Goal: Task Accomplishment & Management: Manage account settings

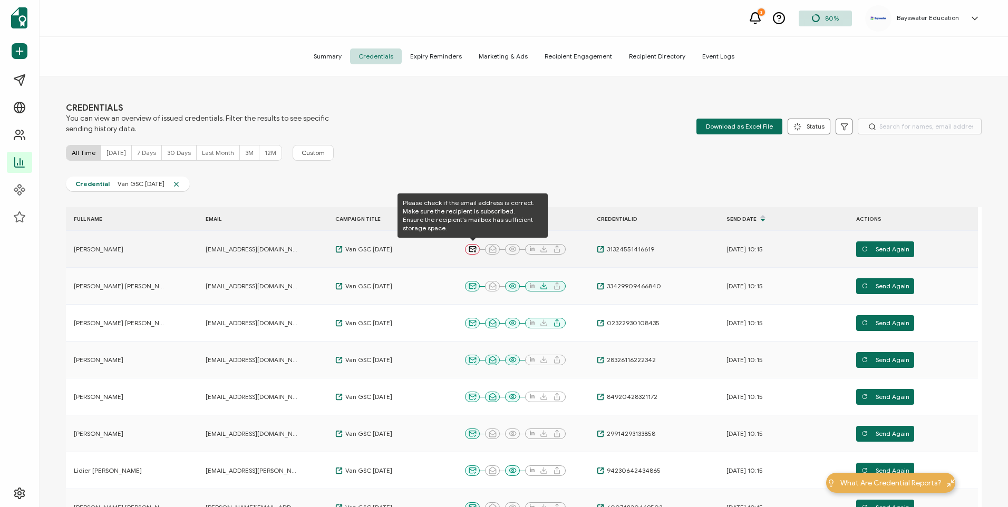
click at [469, 248] on icon at bounding box center [472, 249] width 7 height 5
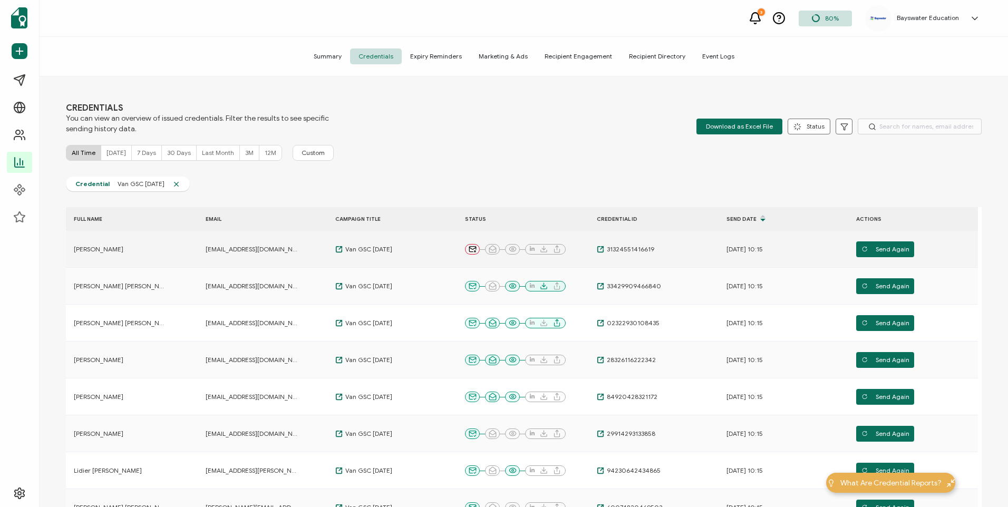
click at [240, 254] on td "[EMAIL_ADDRESS][DOMAIN_NAME]" at bounding box center [263, 249] width 130 height 37
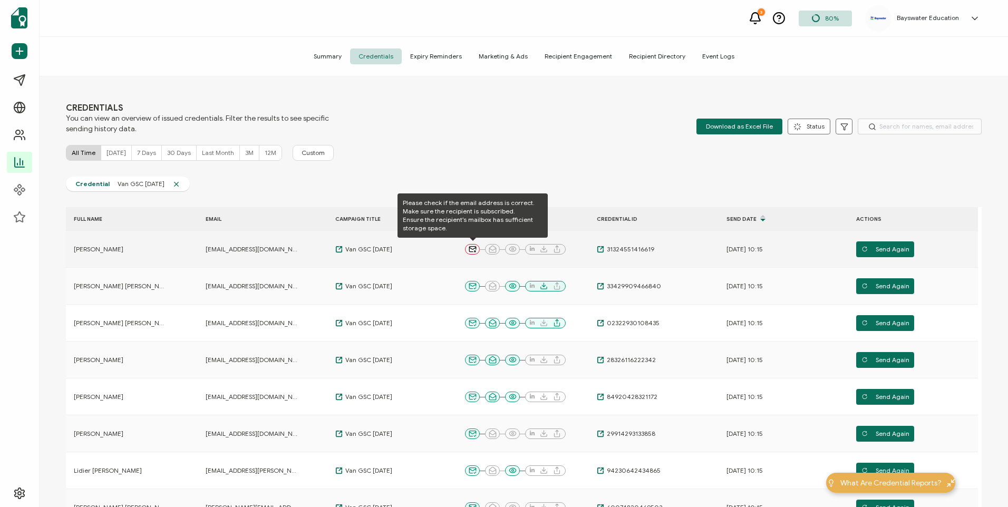
click at [473, 249] on icon at bounding box center [472, 248] width 7 height 2
click at [473, 250] on icon at bounding box center [473, 249] width 8 height 8
click at [473, 249] on icon at bounding box center [472, 248] width 7 height 2
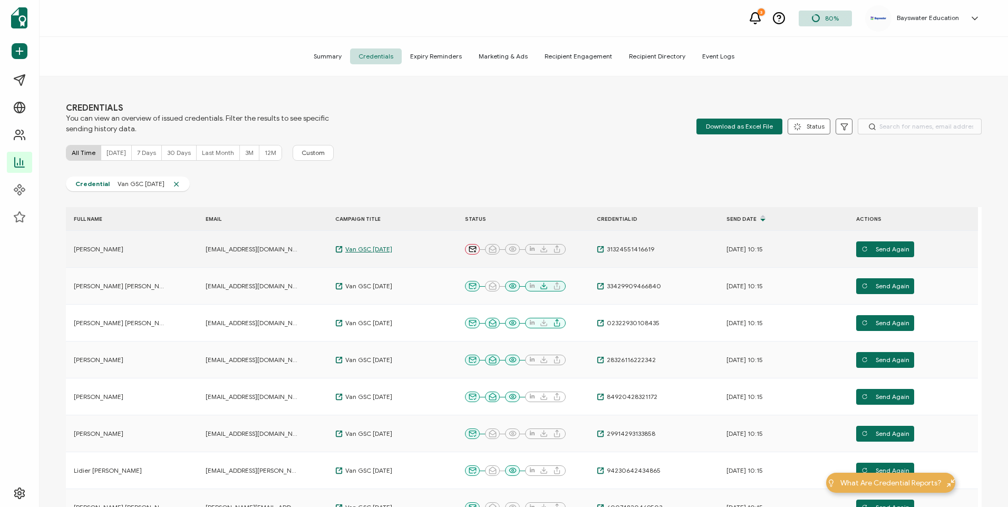
click at [381, 245] on span "Van GSC [DATE]" at bounding box center [368, 249] width 50 height 8
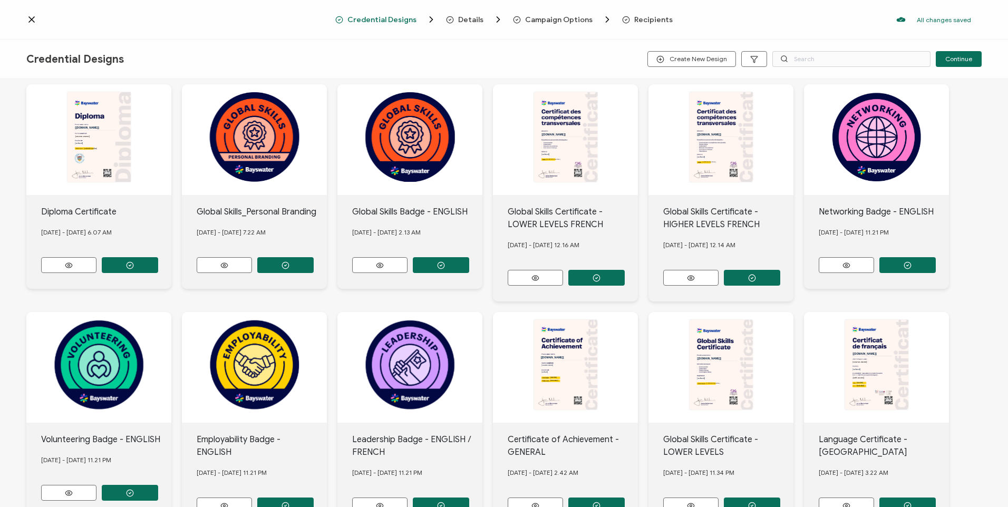
scroll to position [158, 0]
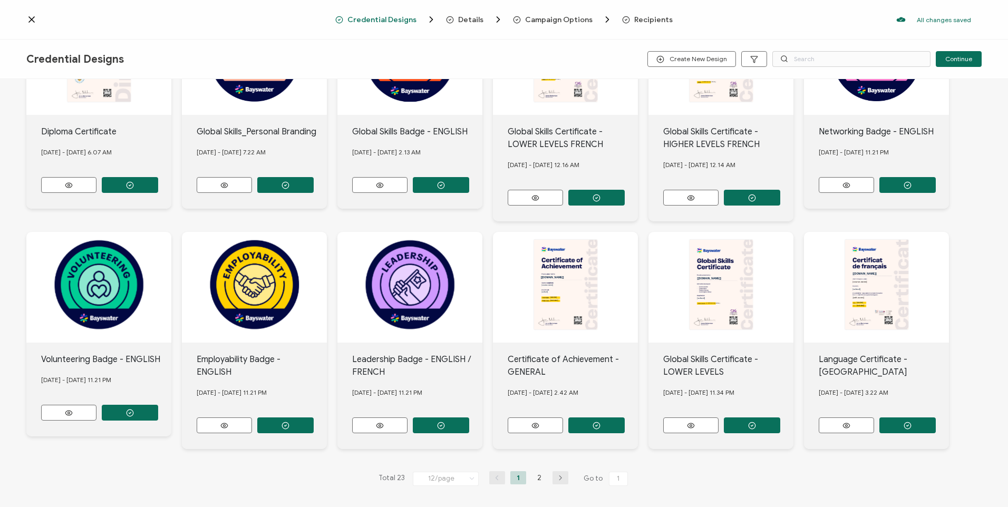
click at [36, 20] on icon at bounding box center [31, 19] width 11 height 11
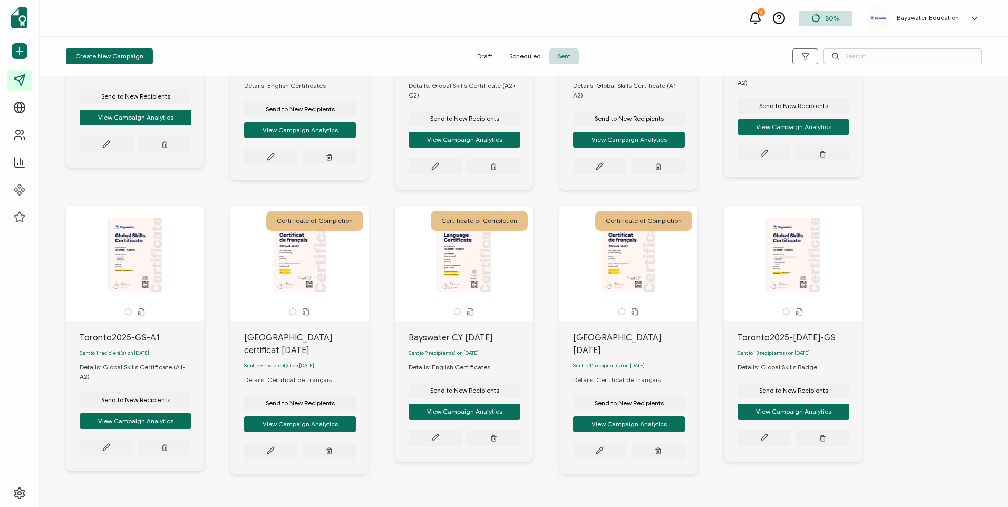
scroll to position [216, 0]
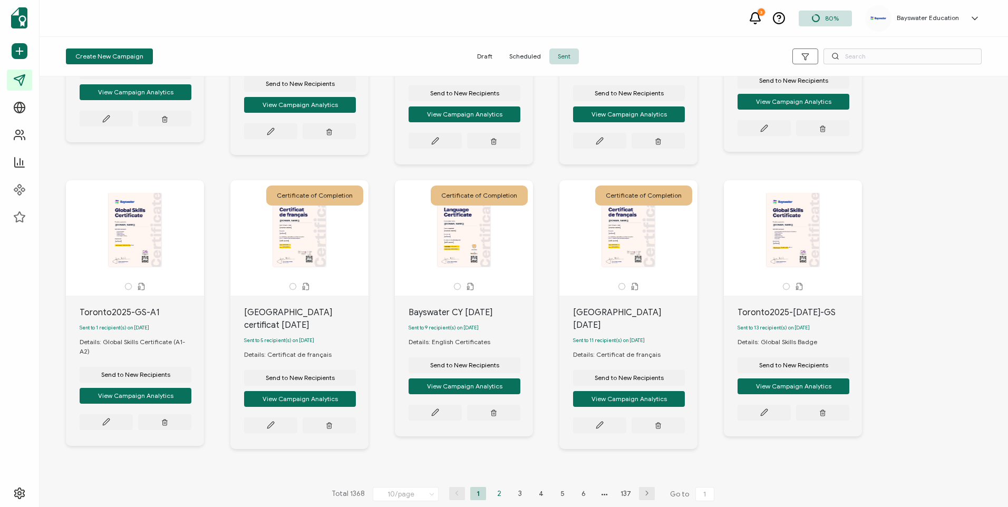
click at [499, 487] on li "2" at bounding box center [499, 493] width 16 height 13
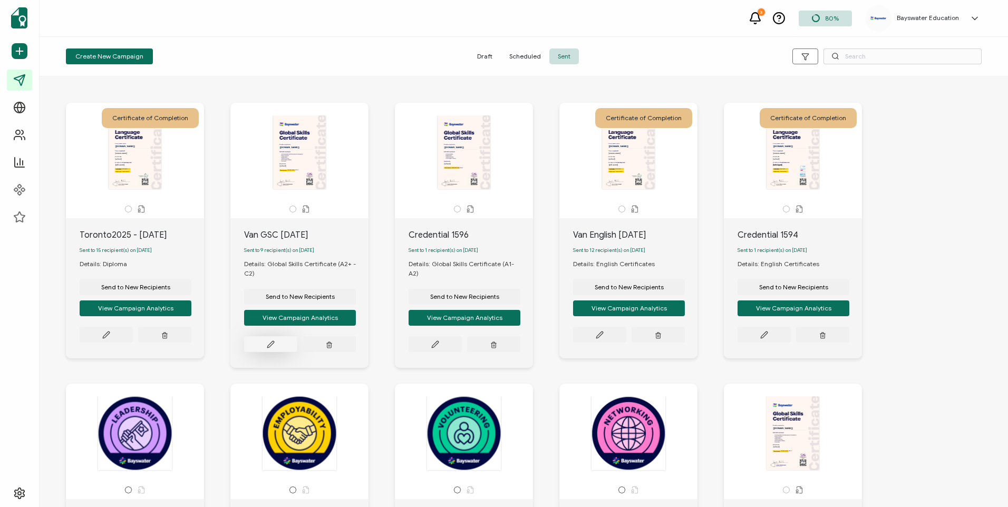
click at [273, 342] on button at bounding box center [270, 344] width 53 height 16
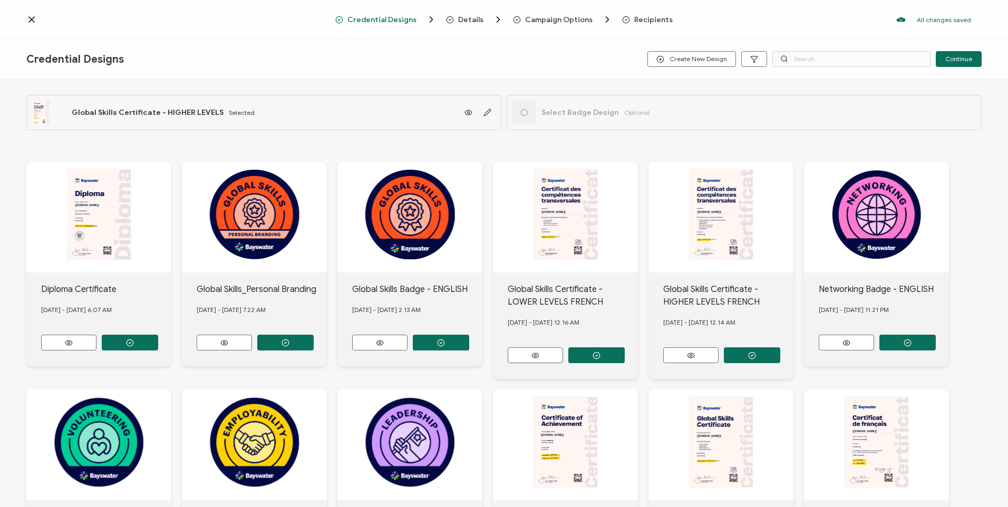
click at [36, 27] on div "Credential Designs Details Campaign Options Recipients All changes saved We sav…" at bounding box center [504, 20] width 1008 height 40
click at [34, 25] on div "Credential Designs Details Campaign Options Recipients All changes saved We sav…" at bounding box center [504, 20] width 1008 height 40
click at [31, 20] on icon at bounding box center [31, 19] width 5 height 5
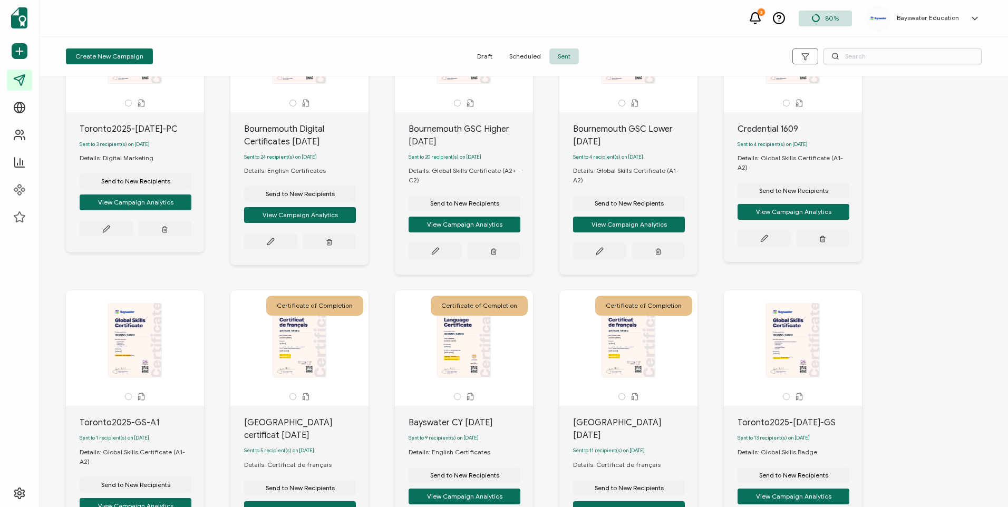
scroll to position [216, 0]
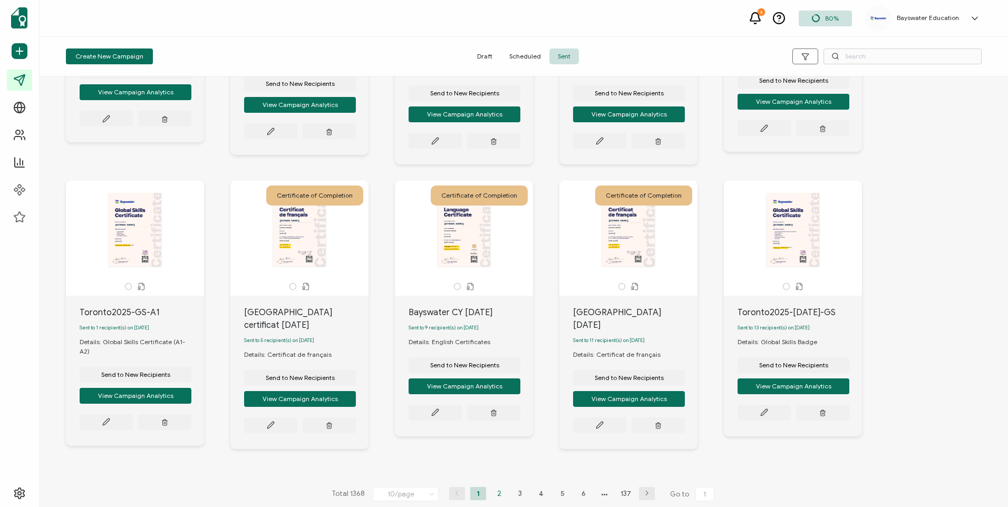
click at [503, 488] on li "2" at bounding box center [499, 493] width 16 height 13
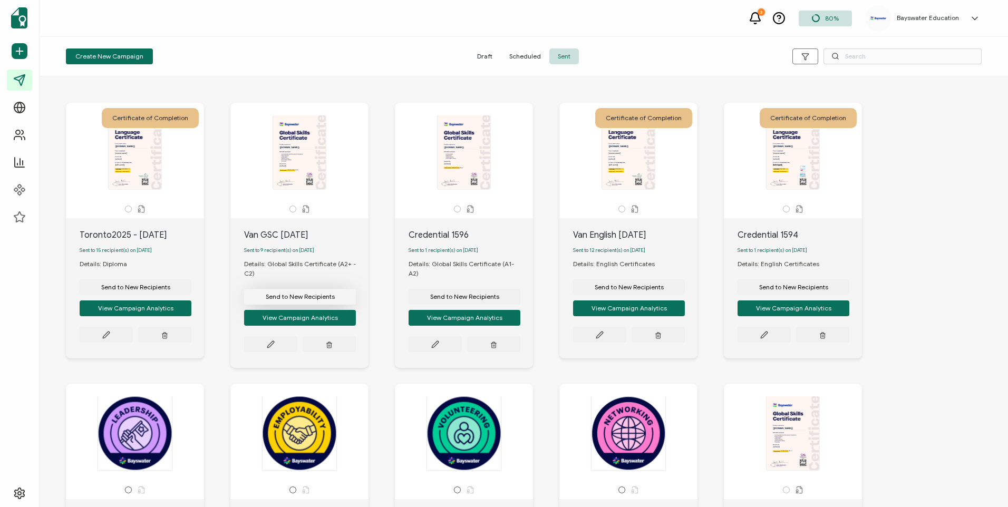
click at [316, 304] on button "Send to New Recipients" at bounding box center [300, 297] width 112 height 16
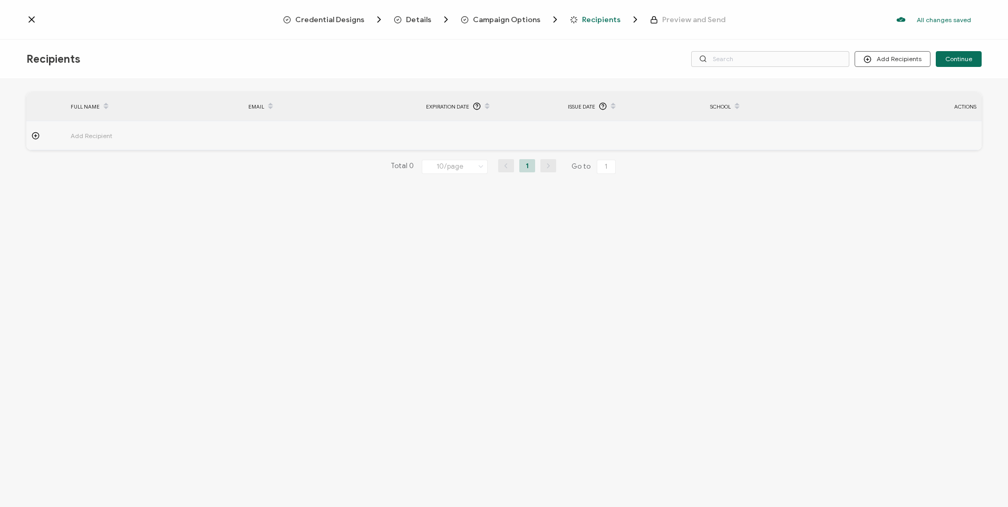
click at [36, 139] on icon at bounding box center [36, 136] width 8 height 8
click at [133, 163] on input "text" at bounding box center [117, 165] width 92 height 17
type input "K"
type input "Ka"
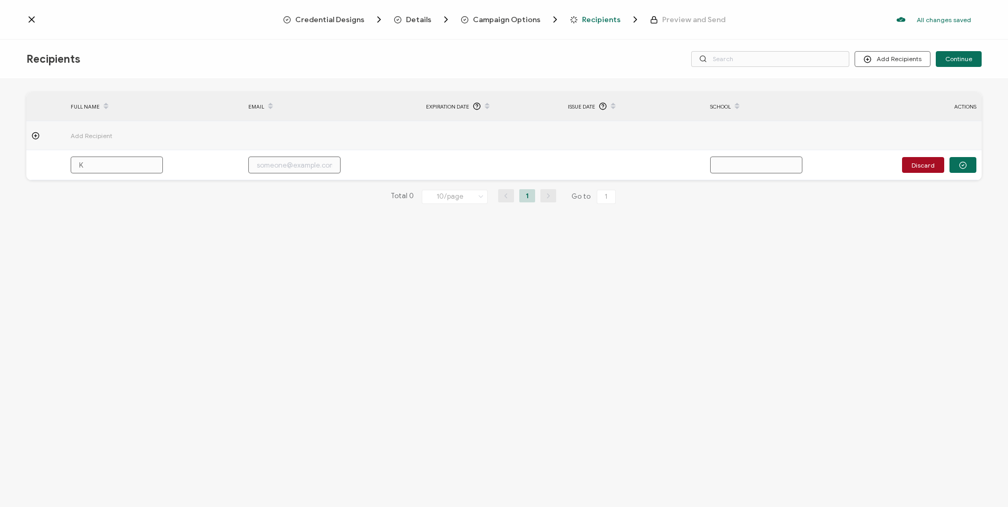
type input "Ka"
type input "Kaa"
type input "Kaan"
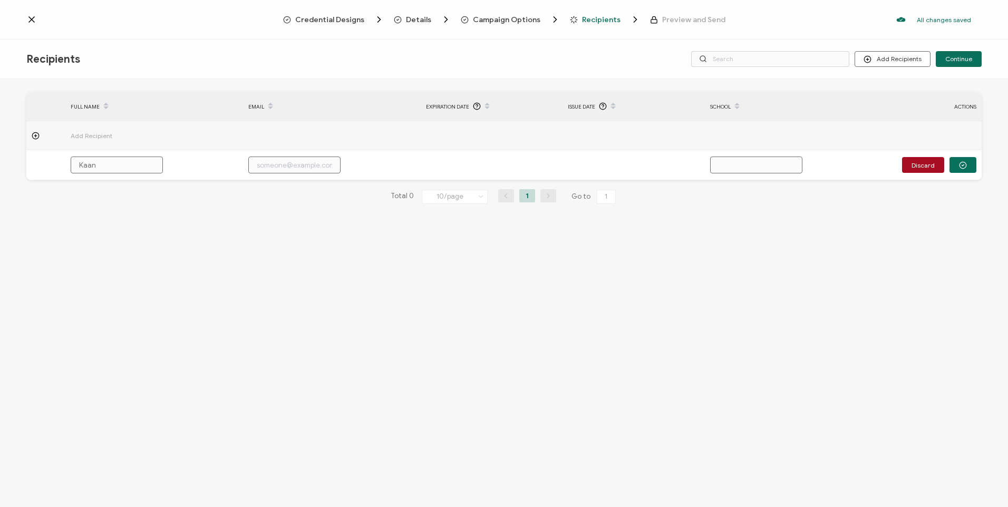
type input "Kaa"
type input "Ka"
type input "K"
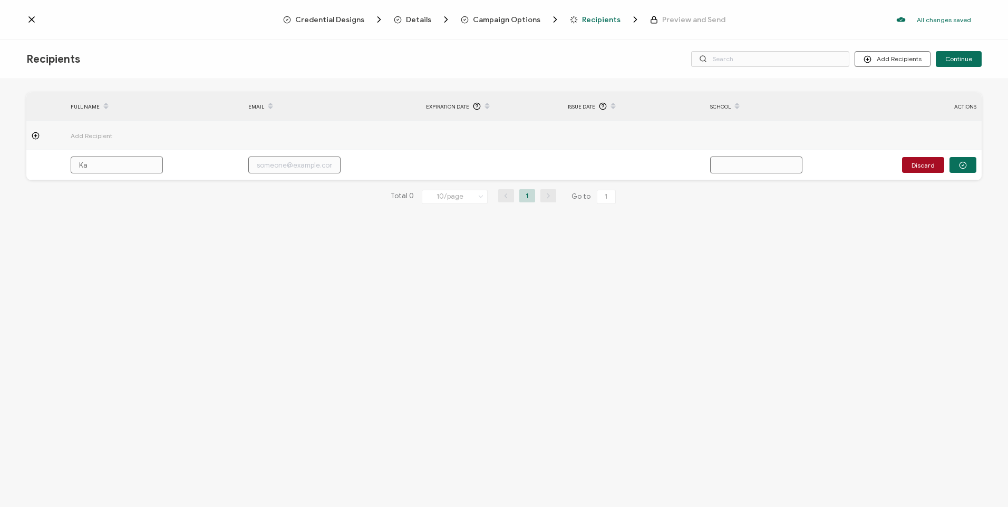
type input "K"
click at [33, 22] on icon at bounding box center [31, 19] width 11 height 11
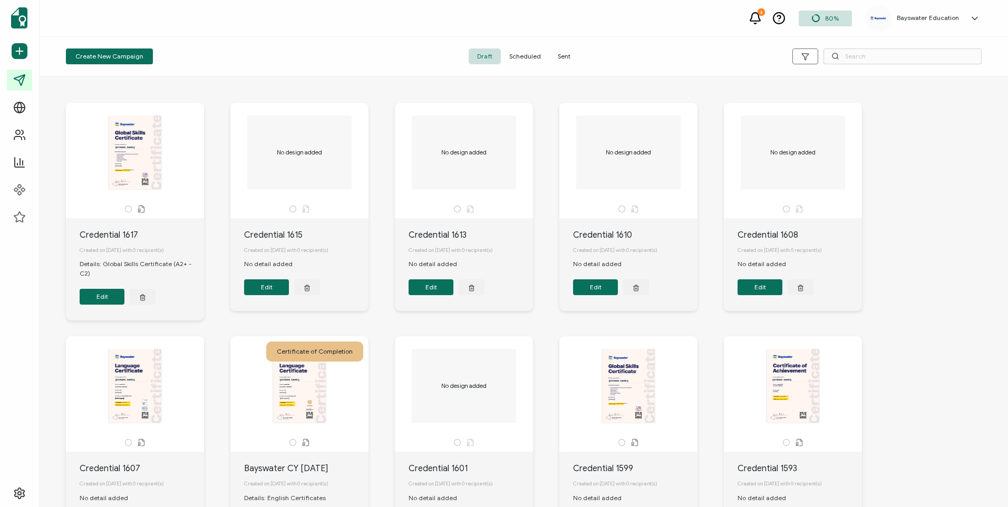
click at [558, 57] on span "Sent" at bounding box center [564, 56] width 30 height 16
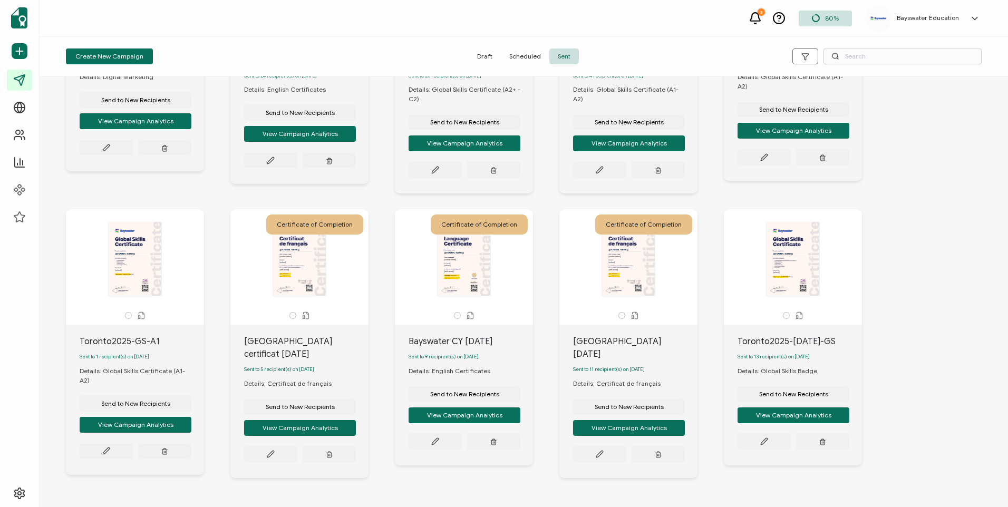
scroll to position [216, 0]
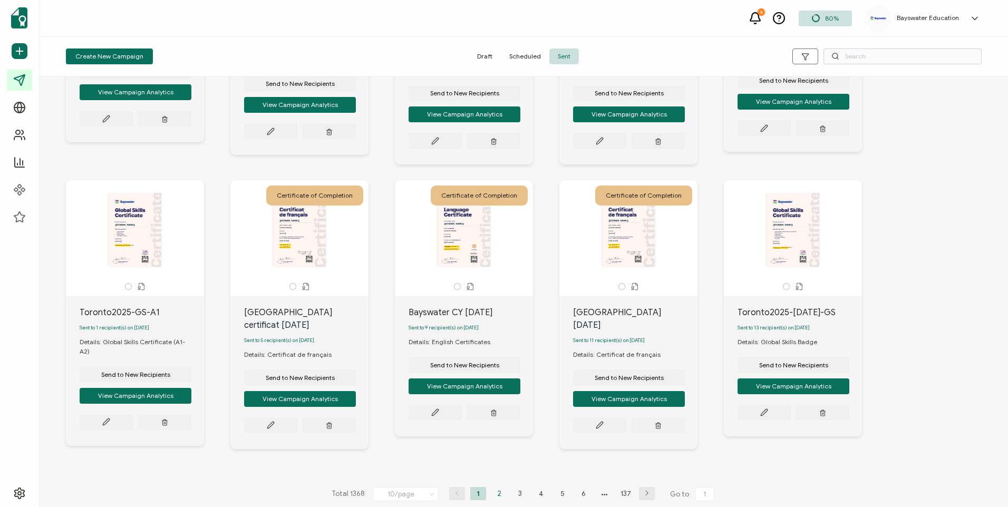
click at [491, 488] on li "2" at bounding box center [499, 493] width 16 height 13
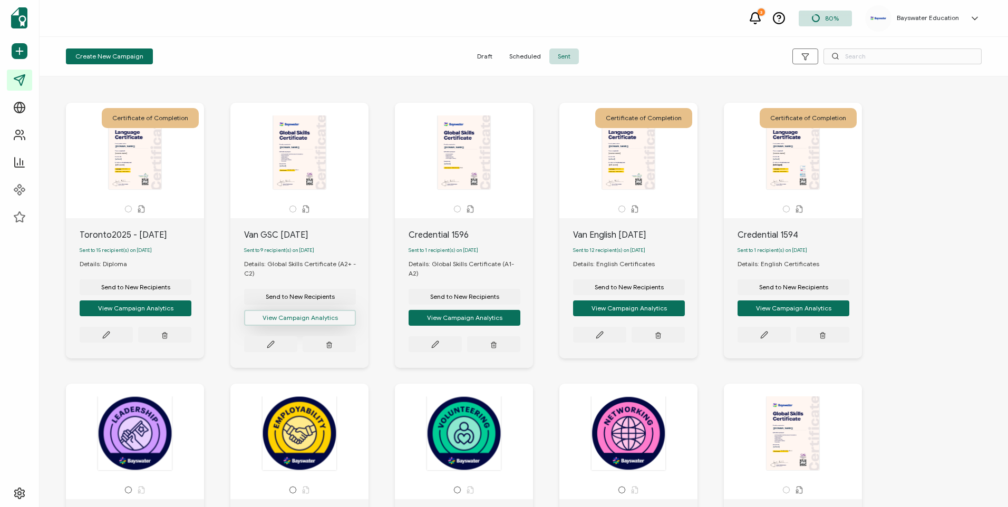
click at [288, 326] on button "View Campaign Analytics" at bounding box center [300, 318] width 112 height 16
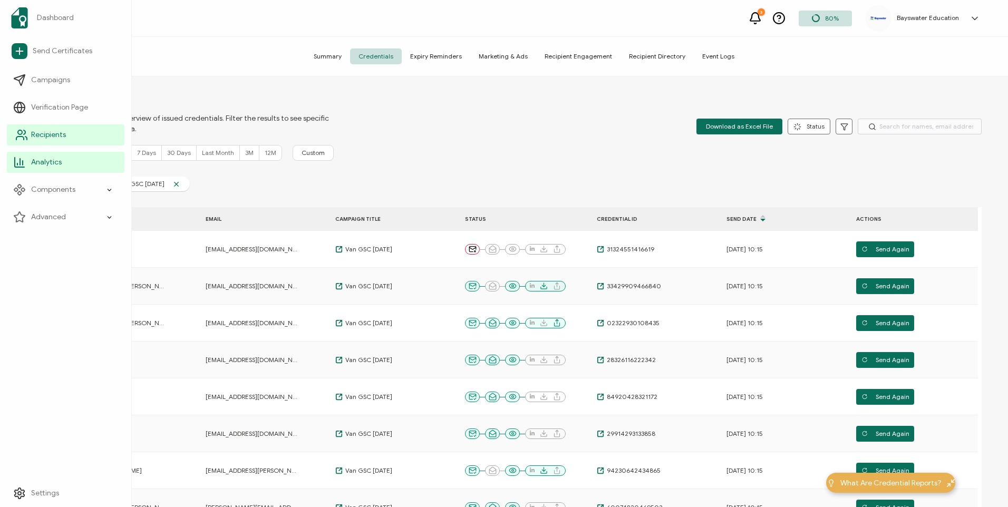
click at [34, 134] on span "Recipients" at bounding box center [48, 135] width 35 height 11
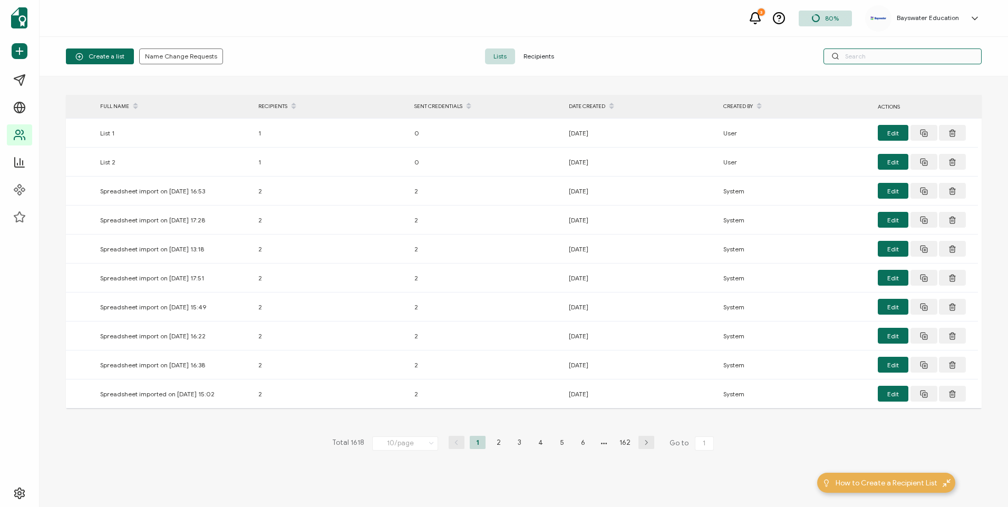
click at [897, 56] on input "text" at bounding box center [902, 56] width 158 height 16
type input "Kanane"
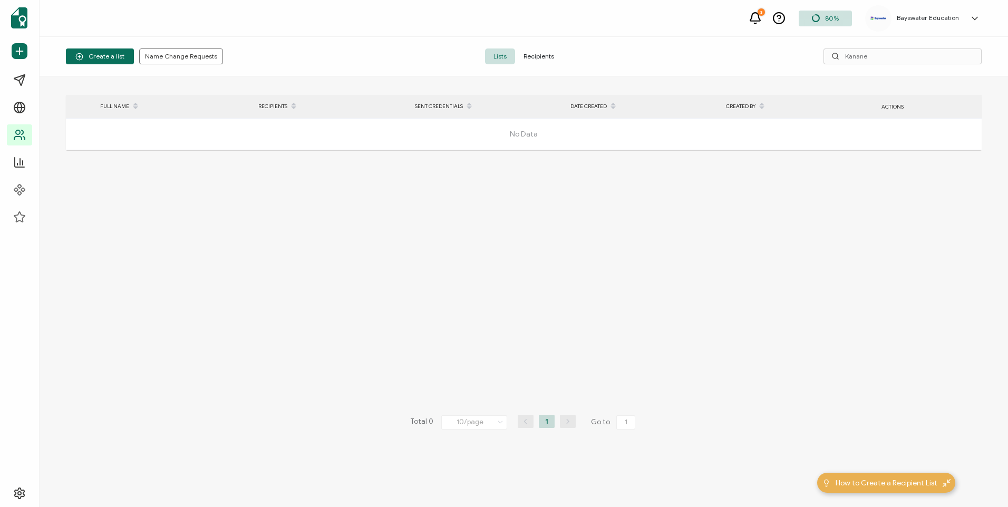
click at [550, 48] on span "Recipients" at bounding box center [538, 56] width 47 height 16
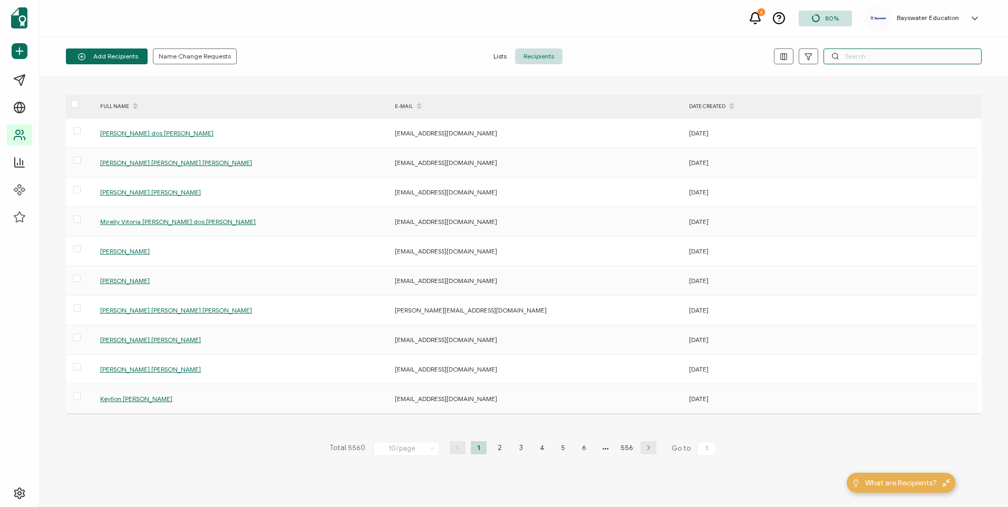
click at [895, 56] on input "text" at bounding box center [902, 56] width 158 height 16
type input "Kanane"
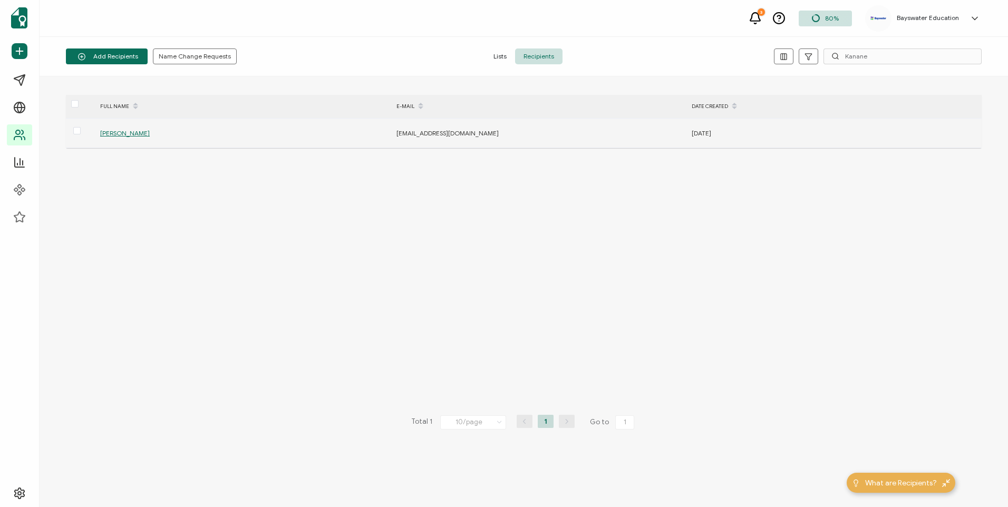
click at [116, 135] on span "[PERSON_NAME]" at bounding box center [125, 133] width 50 height 8
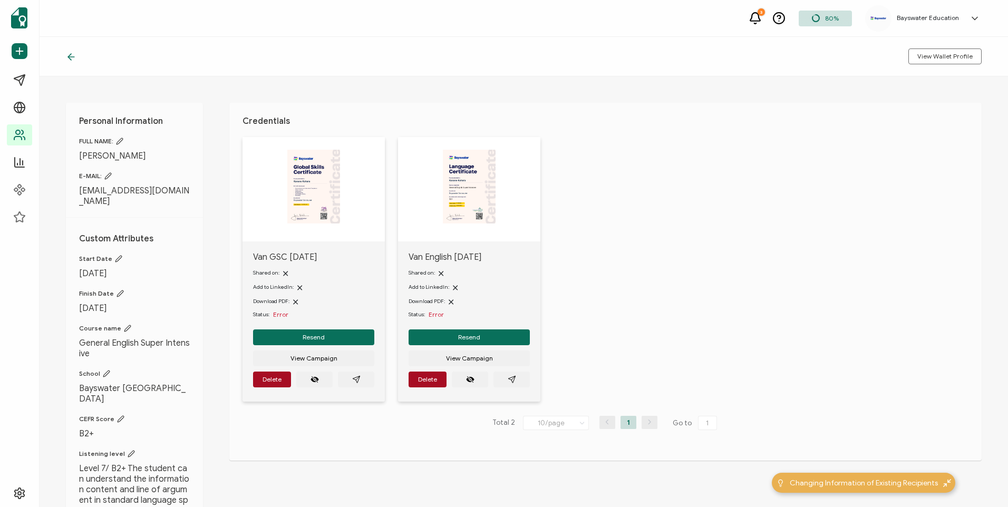
click at [110, 175] on icon at bounding box center [107, 175] width 7 height 7
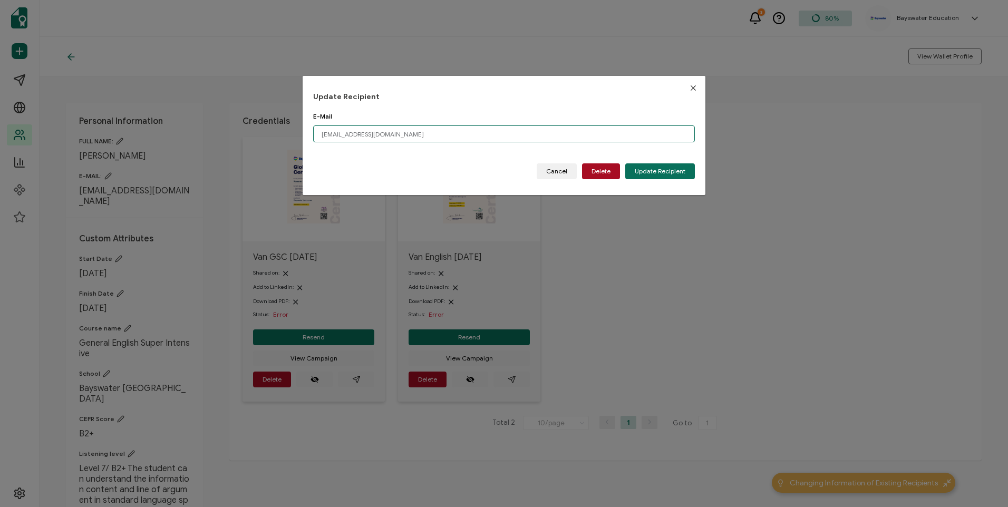
drag, startPoint x: 410, startPoint y: 139, endPoint x: 218, endPoint y: 173, distance: 195.3
click at [221, 172] on div "Update Recipient E-Mail [EMAIL_ADDRESS][DOMAIN_NAME] Please enter a valid email…" at bounding box center [504, 253] width 1008 height 507
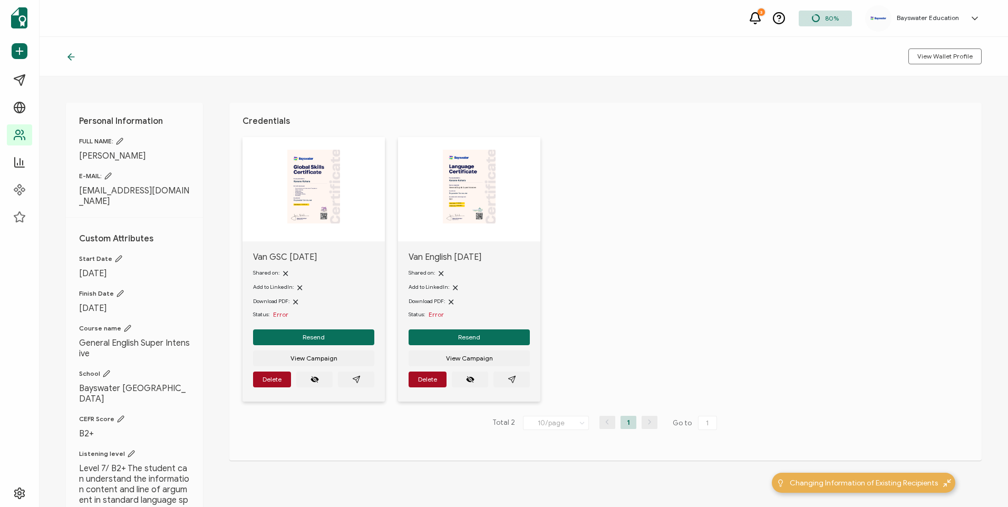
click at [111, 178] on icon at bounding box center [107, 175] width 7 height 7
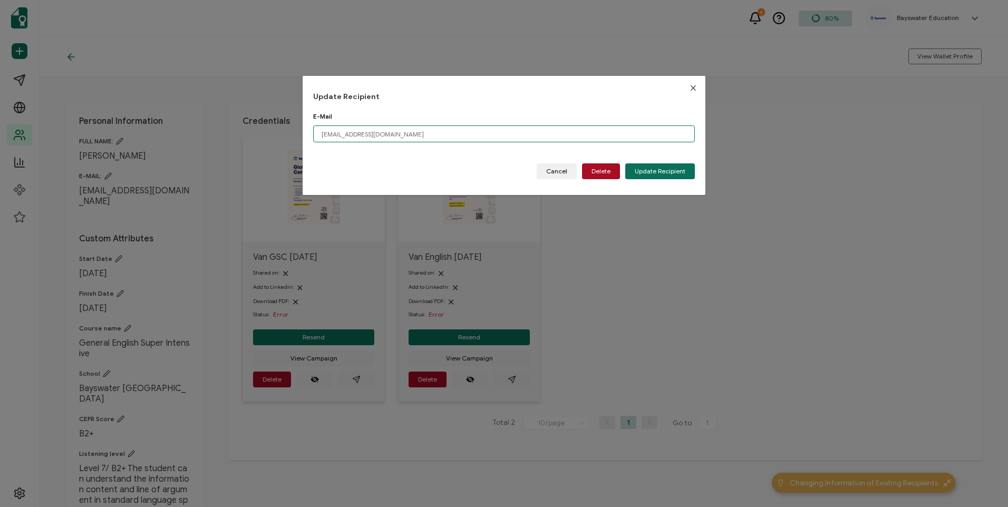
drag, startPoint x: 403, startPoint y: 135, endPoint x: 306, endPoint y: 152, distance: 98.4
click at [306, 152] on div "Update Recipient E-Mail [EMAIL_ADDRESS][DOMAIN_NAME] Please enter a valid email…" at bounding box center [504, 135] width 403 height 119
click at [660, 170] on span "Update Recipient" at bounding box center [660, 171] width 51 height 6
type input "[EMAIL_ADDRESS][DOMAIN_NAME]"
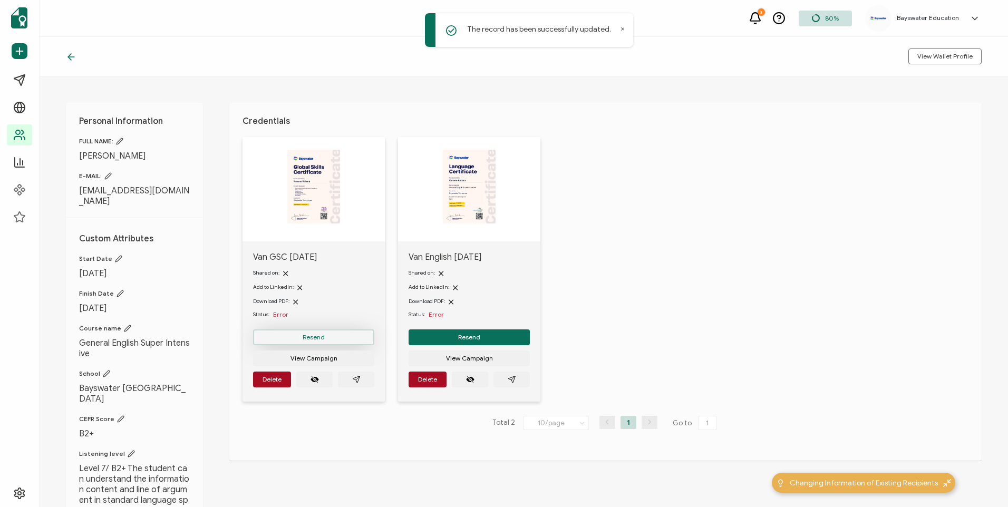
click at [335, 340] on button "Resend" at bounding box center [313, 337] width 121 height 16
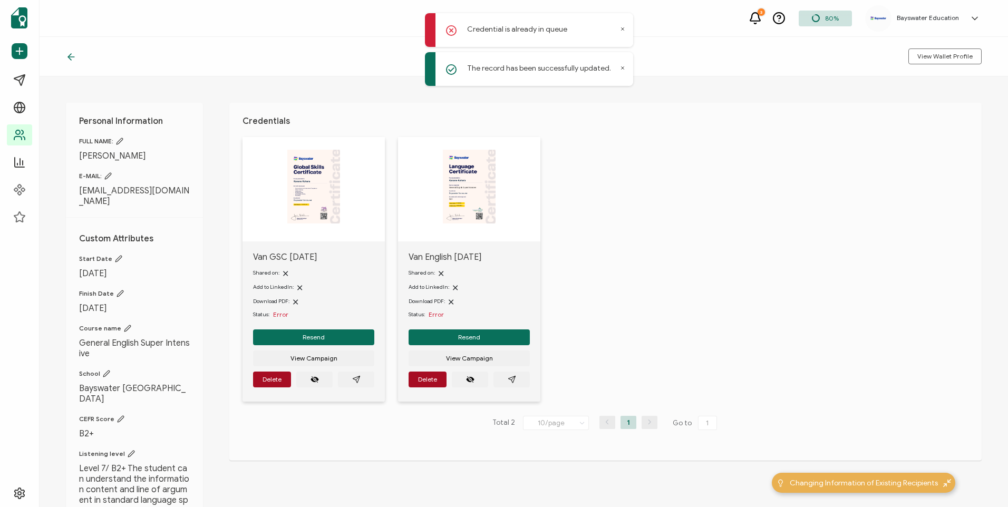
click at [619, 26] on div "Credential is already in queue" at bounding box center [529, 30] width 208 height 34
click at [581, 281] on div "Van GSC [DATE] Shared on: Add to LinkedIn: Download PDF: Status: Error Resend V…" at bounding box center [611, 276] width 739 height 278
click at [949, 161] on div "Van GSC [DATE] Shared on: Add to LinkedIn: Download PDF: Status: Error Resend V…" at bounding box center [611, 276] width 739 height 278
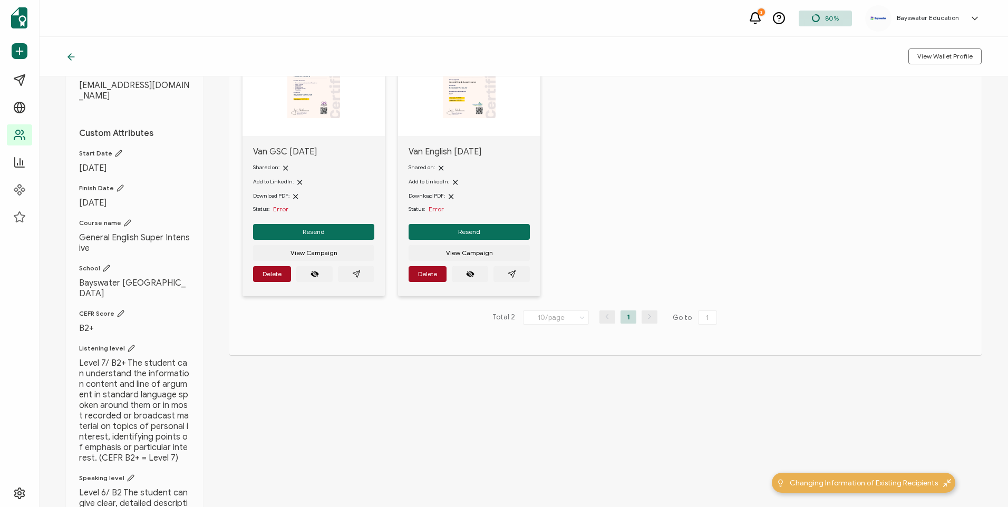
click at [771, 8] on div "3 80% Bayswater Education [PERSON_NAME] [EMAIL_ADDRESS][DOMAIN_NAME] ID: 279654…" at bounding box center [524, 18] width 968 height 37
click at [761, 14] on icon at bounding box center [754, 18] width 13 height 13
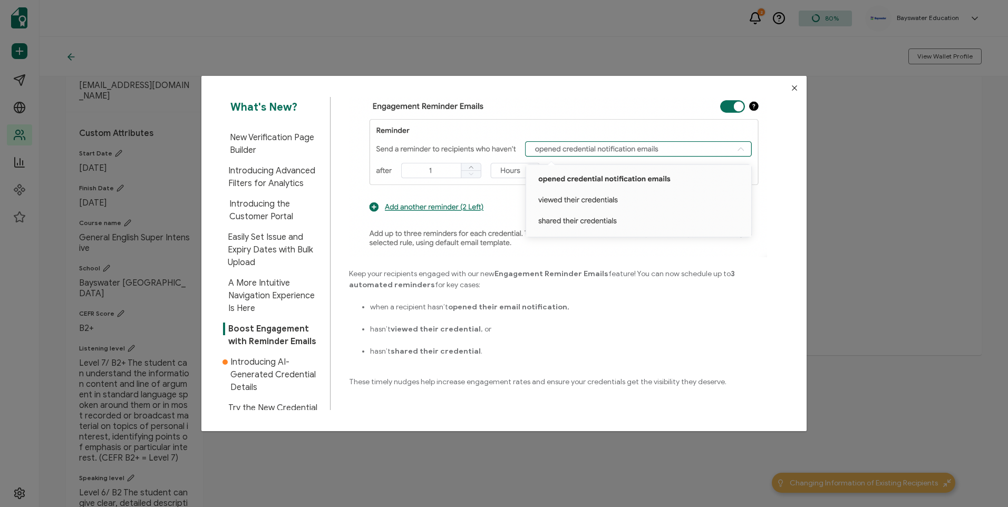
scroll to position [44, 0]
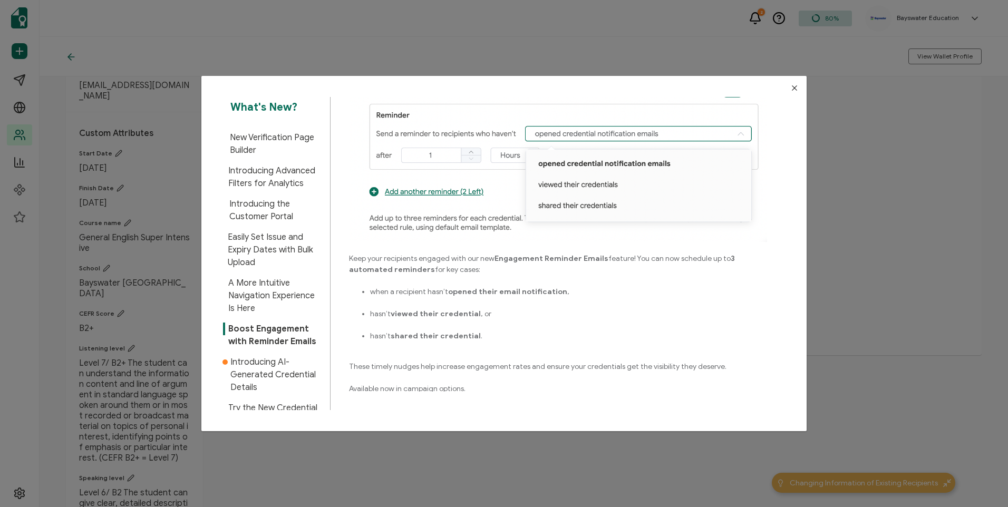
click at [790, 91] on icon "Close" at bounding box center [794, 88] width 8 height 8
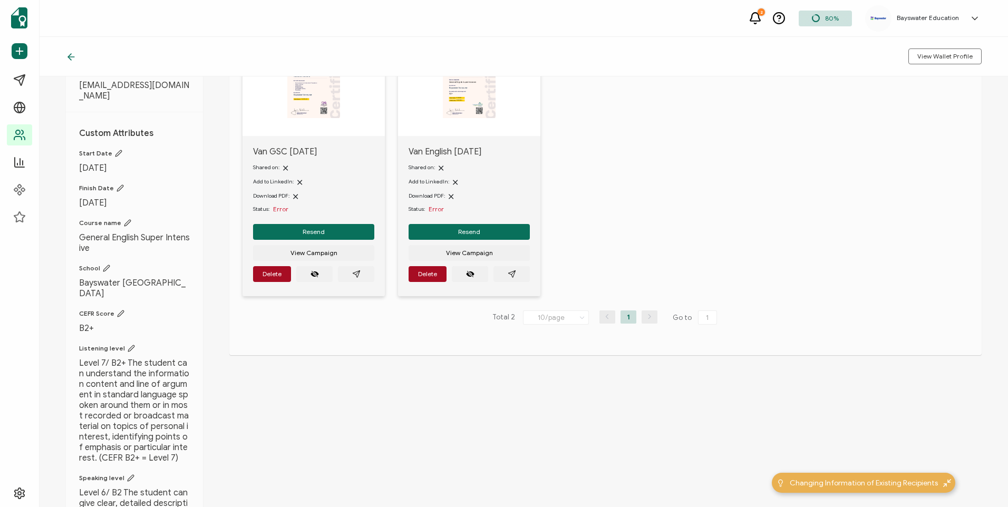
scroll to position [0, 0]
